Goal: Find specific page/section: Find specific page/section

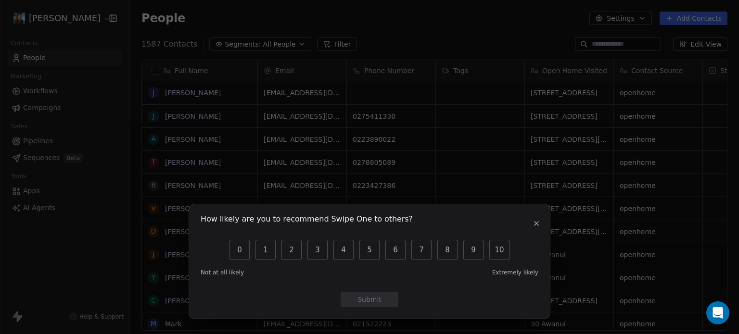
scroll to position [8, 8]
click at [534, 227] on button "button" at bounding box center [536, 224] width 12 height 12
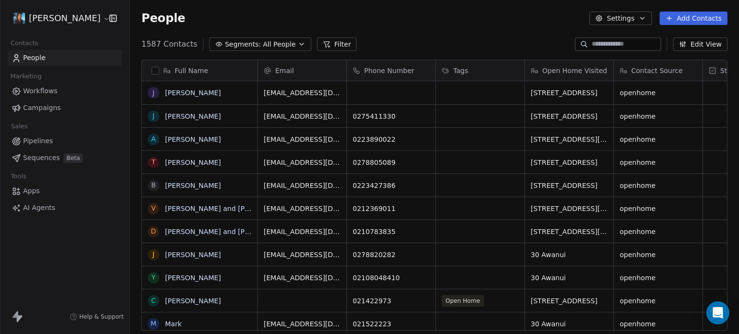
click at [111, 15] on icon "button" at bounding box center [113, 18] width 6 height 6
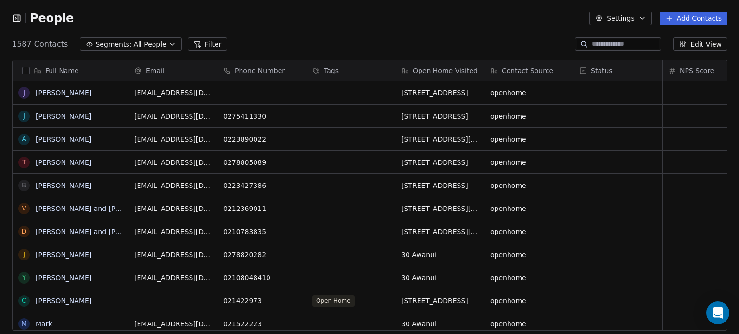
click at [16, 20] on icon "button" at bounding box center [17, 18] width 10 height 10
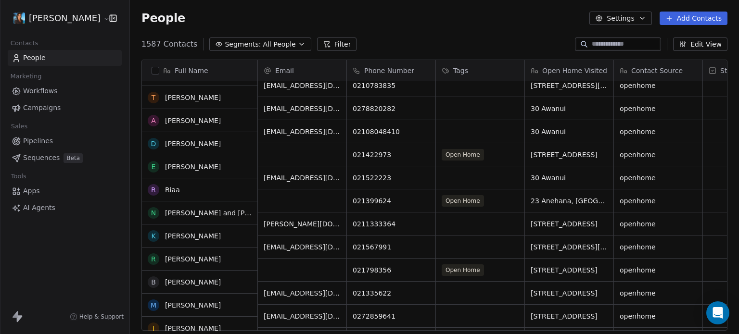
scroll to position [0, 0]
